Goal: Transaction & Acquisition: Purchase product/service

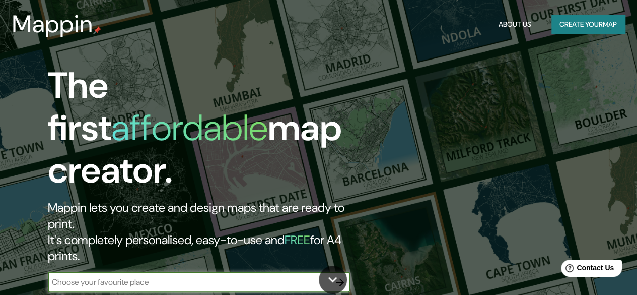
scroll to position [50, 0]
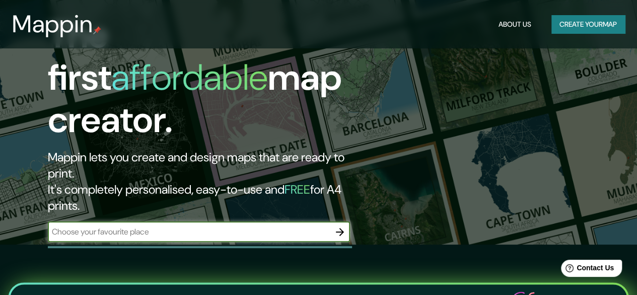
click at [211, 226] on input "text" at bounding box center [189, 232] width 282 height 12
click at [295, 226] on input "text" at bounding box center [189, 232] width 282 height 12
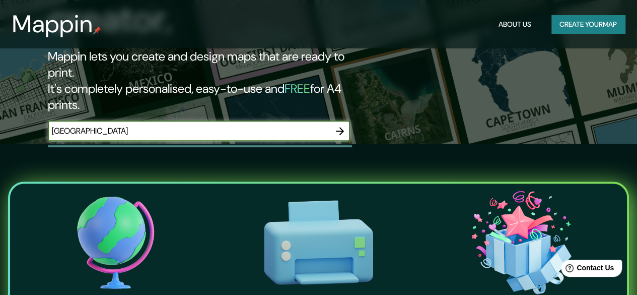
scroll to position [193, 0]
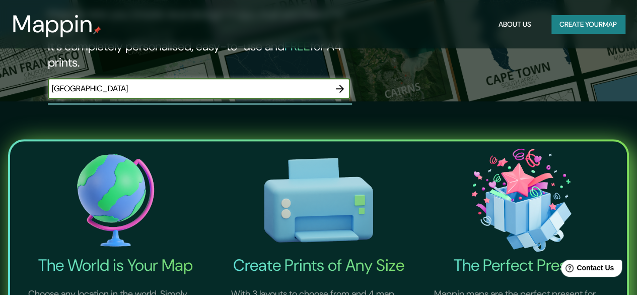
type input "[GEOGRAPHIC_DATA]"
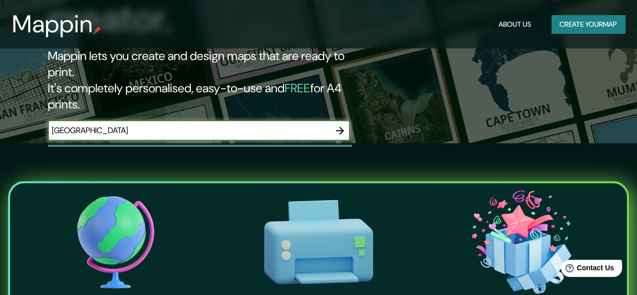
scroll to position [151, 0]
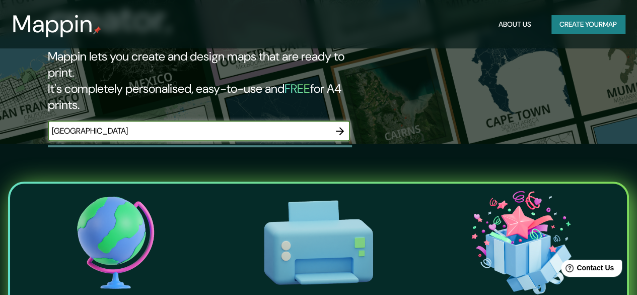
click at [339, 125] on icon "button" at bounding box center [340, 131] width 12 height 12
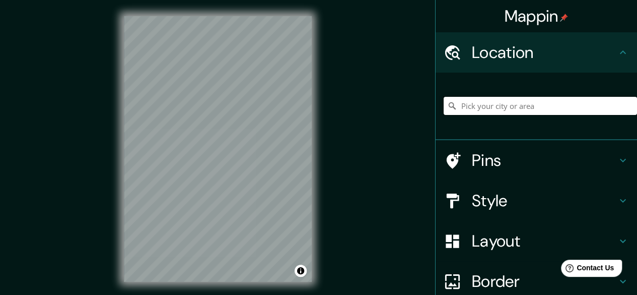
click at [490, 106] on input "Pick your city or area" at bounding box center [540, 106] width 193 height 18
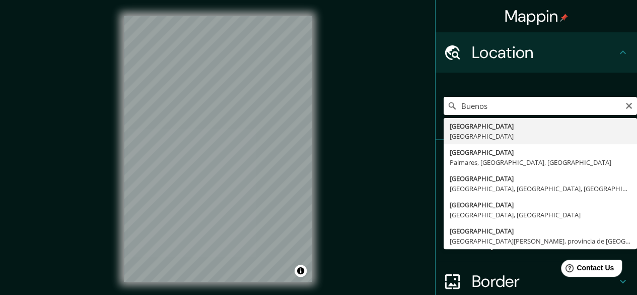
type input "[GEOGRAPHIC_DATA], [GEOGRAPHIC_DATA]"
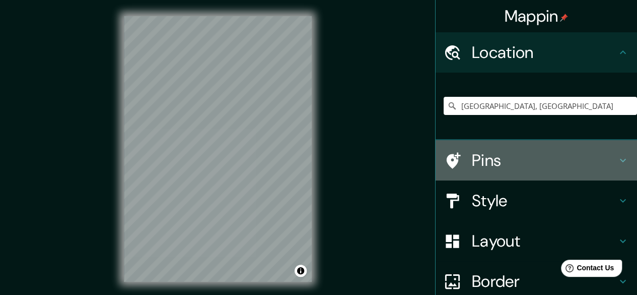
click at [472, 159] on h4 "Pins" at bounding box center [544, 160] width 145 height 20
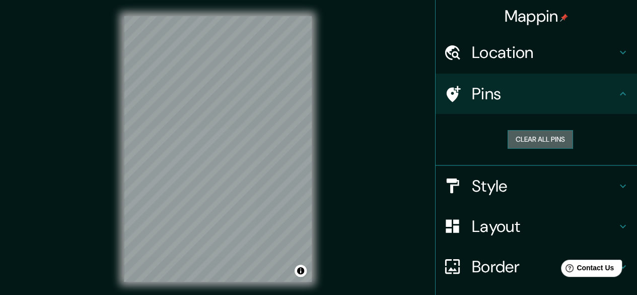
click at [531, 144] on button "Clear all pins" at bounding box center [540, 139] width 65 height 19
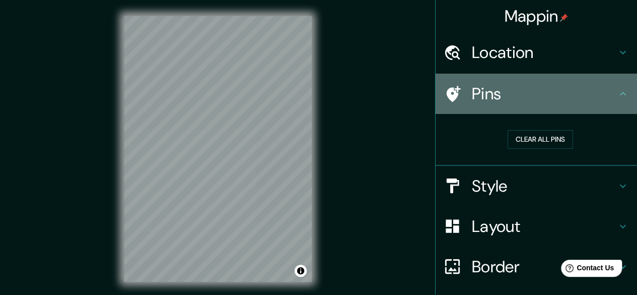
click at [522, 92] on h4 "Pins" at bounding box center [544, 94] width 145 height 20
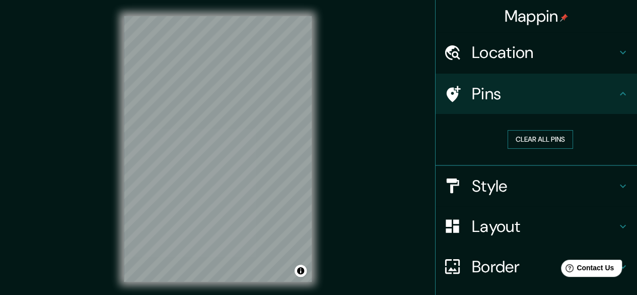
click at [548, 144] on button "Clear all pins" at bounding box center [540, 139] width 65 height 19
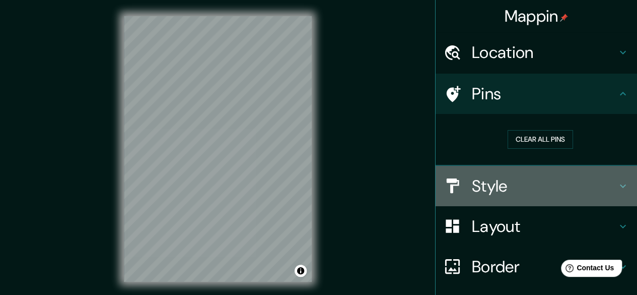
click at [535, 194] on h4 "Style" at bounding box center [544, 186] width 145 height 20
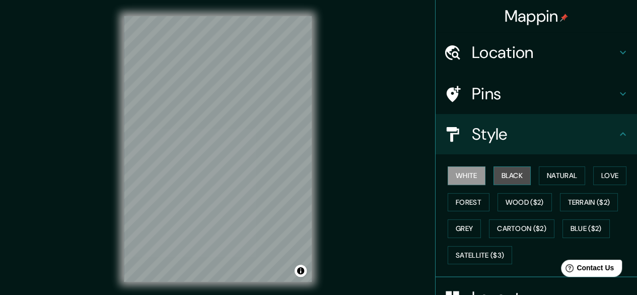
click at [507, 176] on button "Black" at bounding box center [513, 175] width 38 height 19
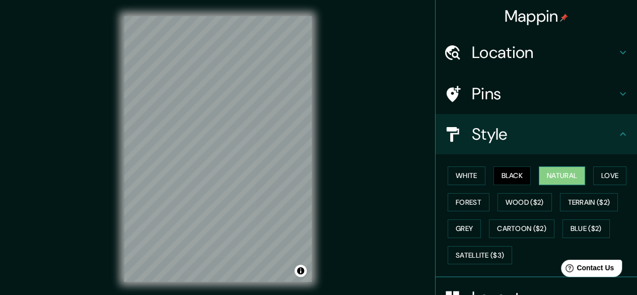
click at [548, 173] on button "Natural" at bounding box center [562, 175] width 46 height 19
click at [555, 146] on div "Style" at bounding box center [537, 134] width 202 height 40
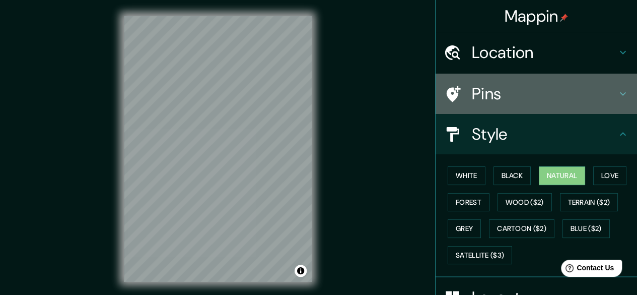
click at [550, 99] on h4 "Pins" at bounding box center [544, 94] width 145 height 20
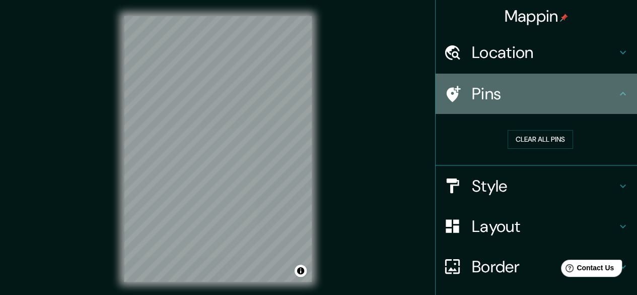
click at [436, 88] on div "Pins" at bounding box center [537, 94] width 202 height 40
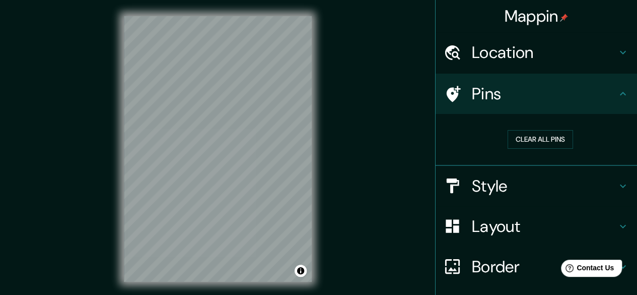
click at [447, 88] on icon at bounding box center [454, 94] width 14 height 16
click at [526, 145] on button "Clear all pins" at bounding box center [540, 139] width 65 height 19
click at [528, 62] on h4 "Location" at bounding box center [544, 52] width 145 height 20
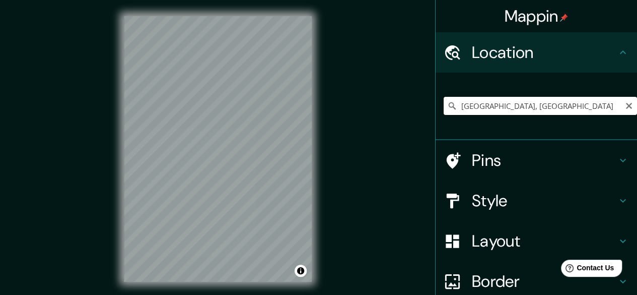
click at [548, 101] on input "[GEOGRAPHIC_DATA], [GEOGRAPHIC_DATA]" at bounding box center [540, 106] width 193 height 18
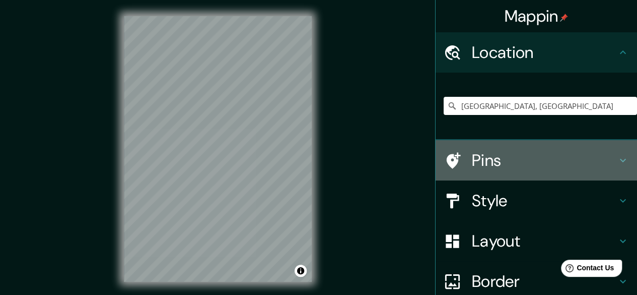
click at [447, 161] on icon at bounding box center [454, 160] width 14 height 16
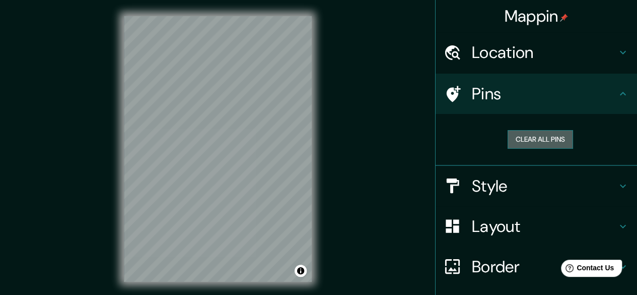
click at [525, 142] on button "Clear all pins" at bounding box center [540, 139] width 65 height 19
drag, startPoint x: 227, startPoint y: 113, endPoint x: 226, endPoint y: 154, distance: 40.3
click at [226, 153] on div at bounding box center [226, 152] width 8 height 8
click at [225, 160] on div at bounding box center [226, 156] width 8 height 8
